Goal: Transaction & Acquisition: Register for event/course

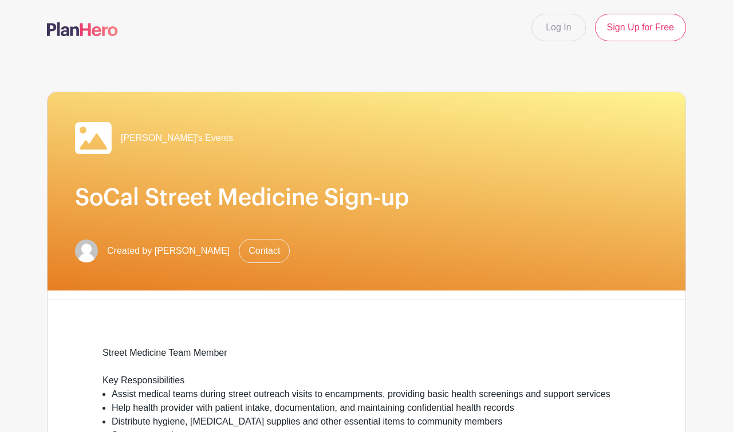
scroll to position [582, 0]
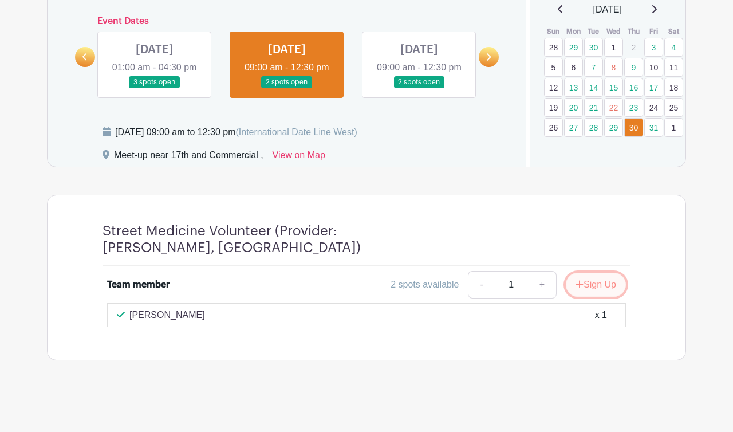
click at [585, 284] on button "Sign Up" at bounding box center [596, 285] width 60 height 24
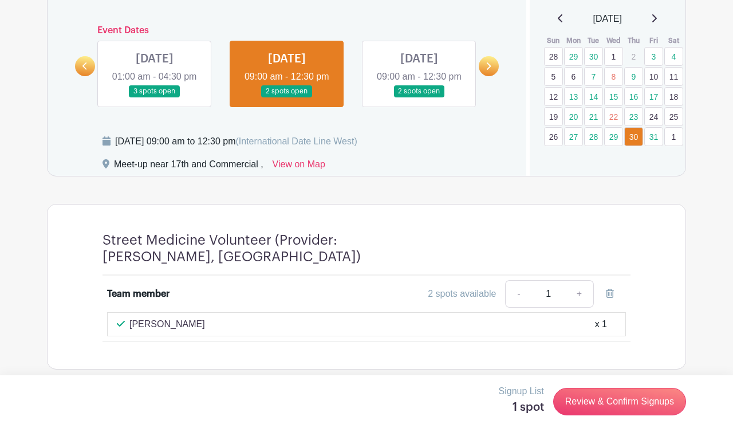
scroll to position [546, 0]
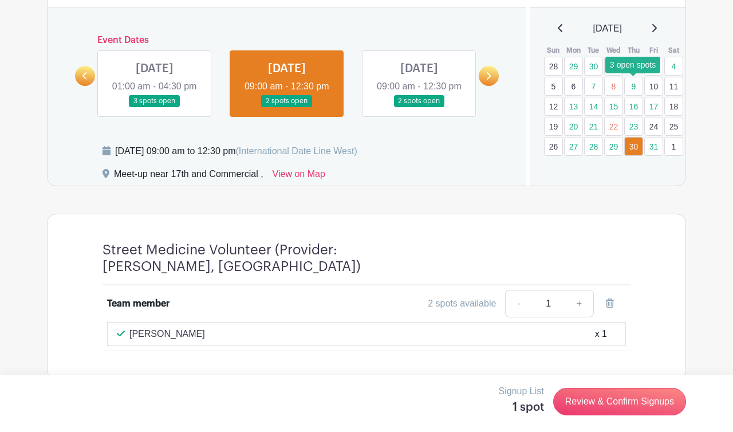
click at [635, 87] on link "9" at bounding box center [633, 86] width 19 height 19
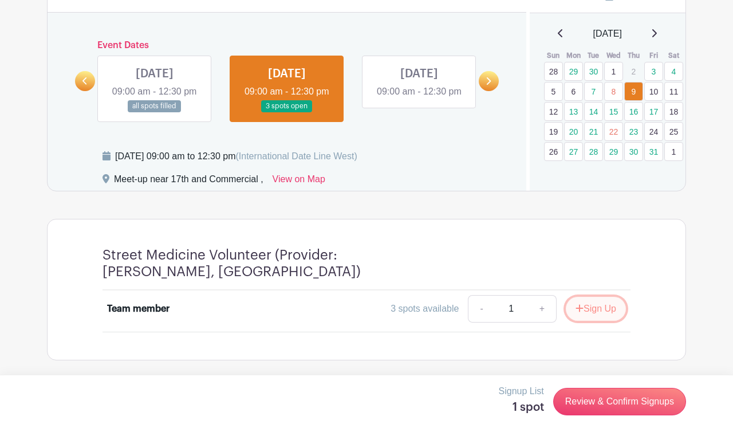
click at [604, 321] on button "Sign Up" at bounding box center [596, 309] width 60 height 24
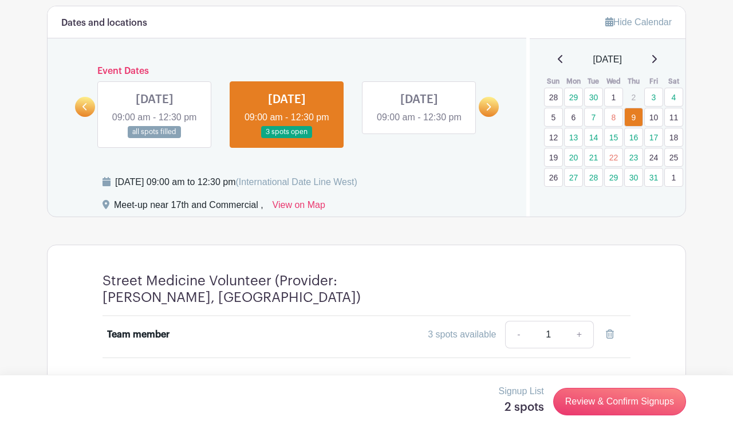
scroll to position [558, 0]
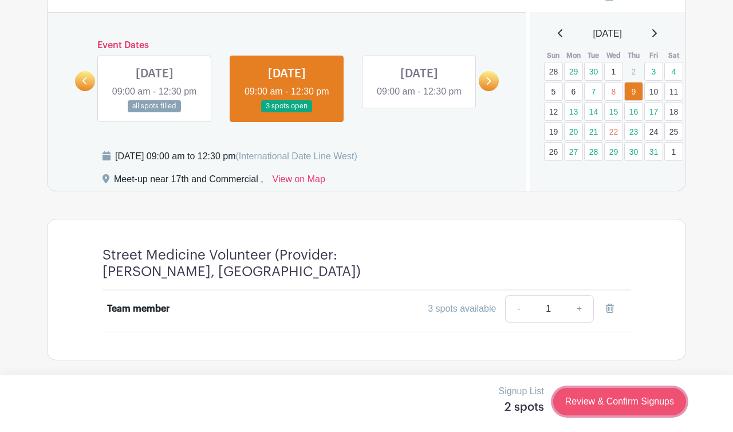
click at [600, 399] on link "Review & Confirm Signups" at bounding box center [619, 401] width 133 height 27
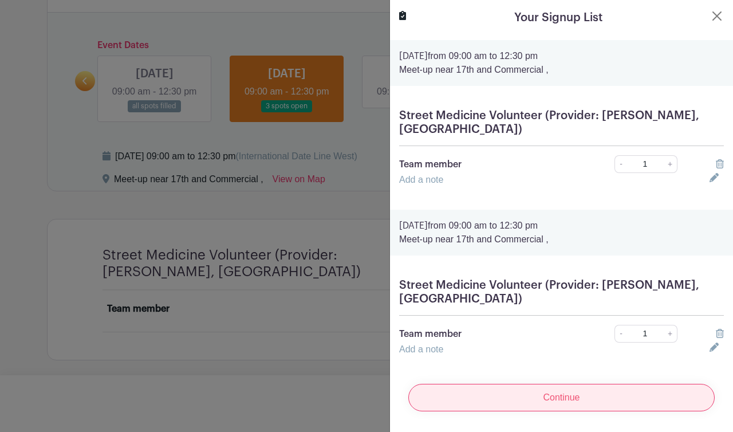
click at [568, 384] on input "Continue" at bounding box center [561, 397] width 306 height 27
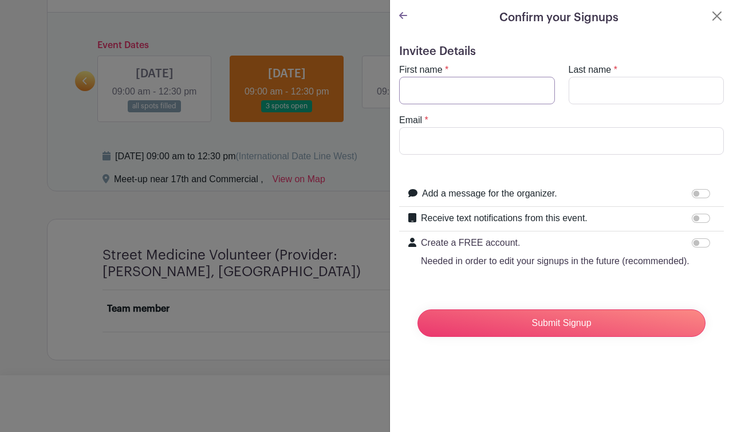
click at [536, 96] on input "First name" at bounding box center [477, 90] width 156 height 27
type input "Camila"
click at [599, 97] on input "Last name" at bounding box center [647, 90] width 156 height 27
type input "[PERSON_NAME]"
click at [513, 150] on input "Email" at bounding box center [561, 140] width 325 height 27
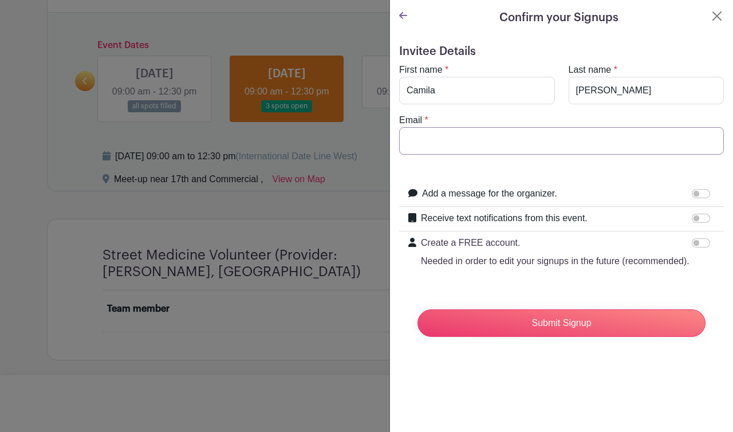
paste input "[EMAIL_ADDRESS][DOMAIN_NAME]"
type input "[EMAIL_ADDRESS][DOMAIN_NAME]"
click at [504, 172] on form "Invitee Details First name * [GEOGRAPHIC_DATA] Last name * [PERSON_NAME] Email …" at bounding box center [561, 195] width 325 height 301
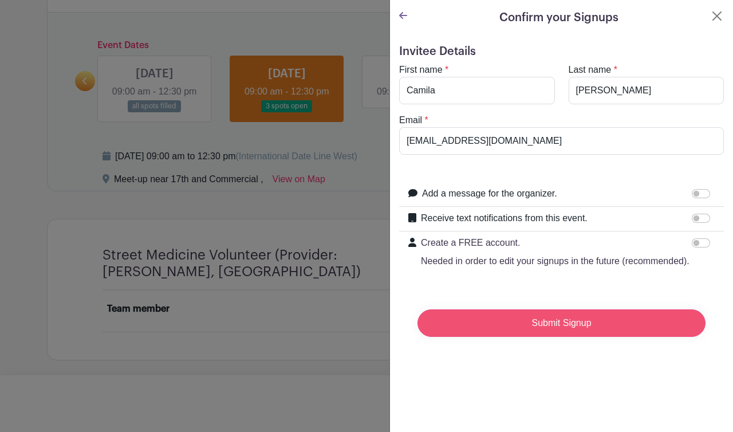
click at [489, 325] on input "Submit Signup" at bounding box center [562, 322] width 288 height 27
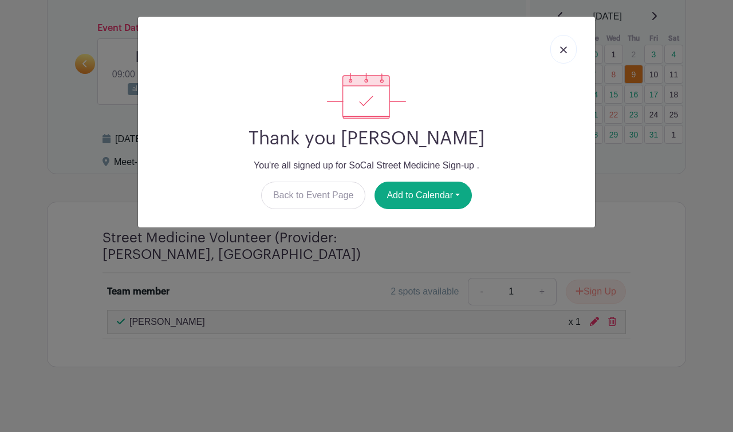
click at [568, 46] on link at bounding box center [564, 49] width 26 height 29
